Goal: Transaction & Acquisition: Purchase product/service

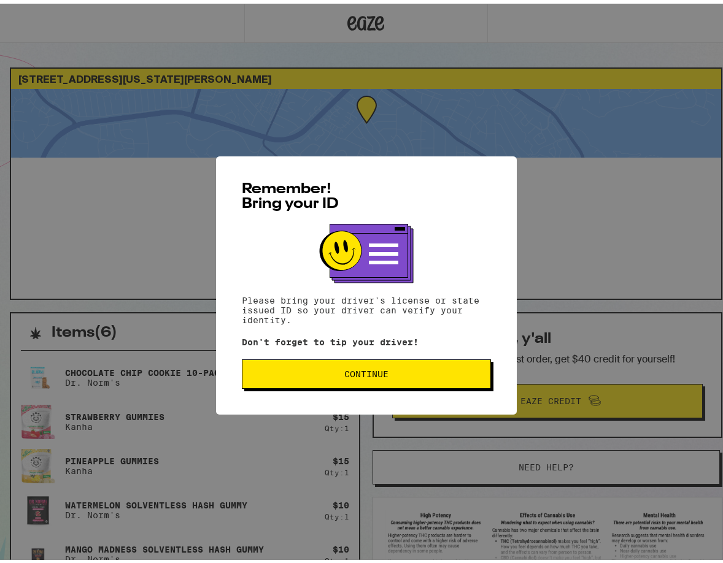
click at [339, 357] on div "Remember! Bring your ID Please bring your driver's license or state issued ID s…" at bounding box center [366, 282] width 301 height 258
click at [336, 368] on span "Continue" at bounding box center [366, 370] width 228 height 9
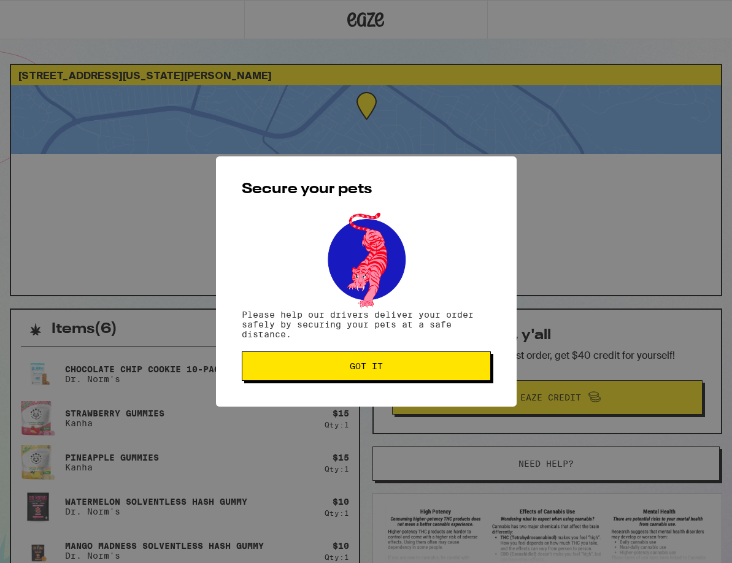
click at [336, 368] on span "Got it" at bounding box center [366, 366] width 228 height 9
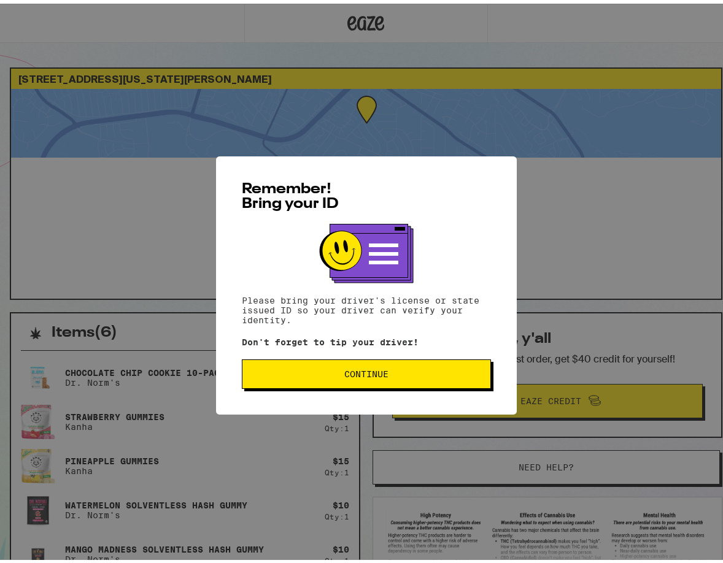
click at [318, 380] on button "Continue" at bounding box center [366, 370] width 249 height 29
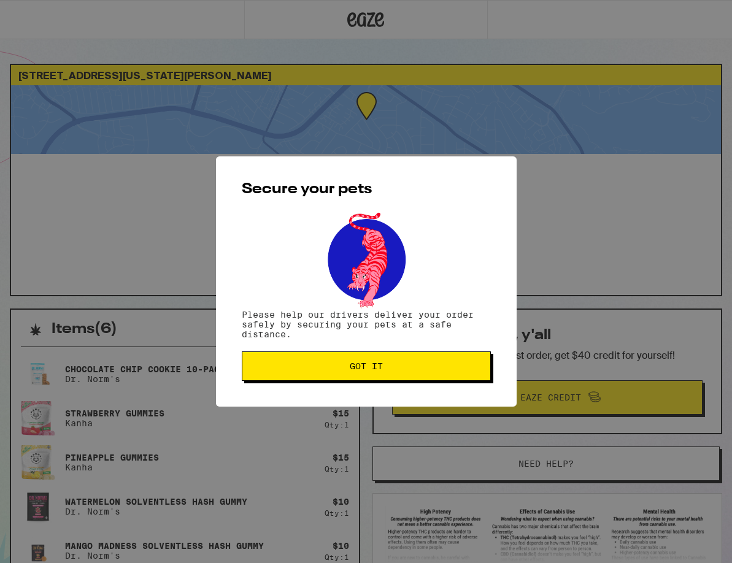
click at [318, 380] on button "Got it" at bounding box center [366, 366] width 249 height 29
